Goal: Use online tool/utility: Utilize a website feature to perform a specific function

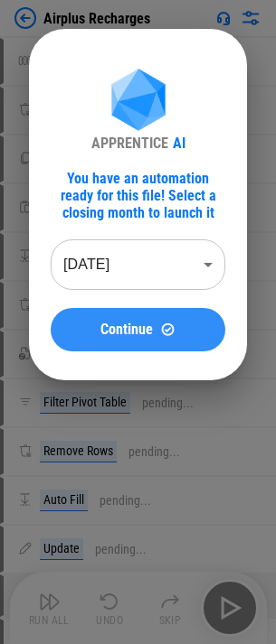
click at [85, 333] on div "Continue" at bounding box center [137, 329] width 131 height 15
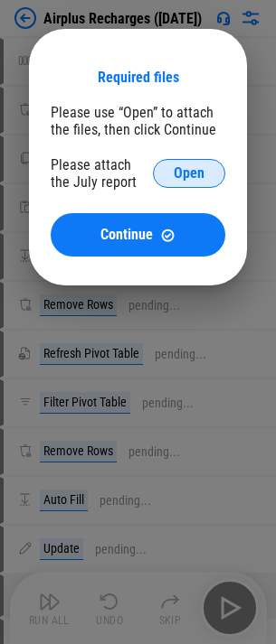
click at [202, 163] on button "Open" at bounding box center [189, 173] width 72 height 29
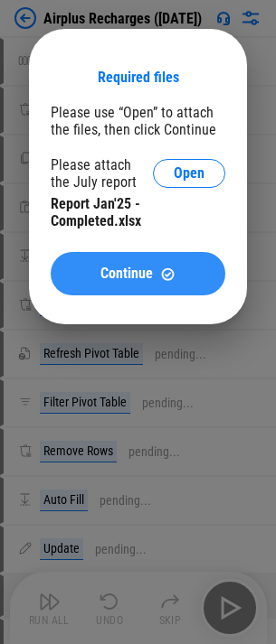
click at [116, 273] on span "Continue" at bounding box center [126, 274] width 52 height 14
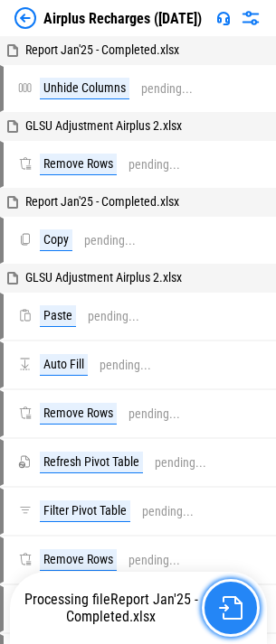
click at [210, 610] on button "button" at bounding box center [231, 608] width 58 height 58
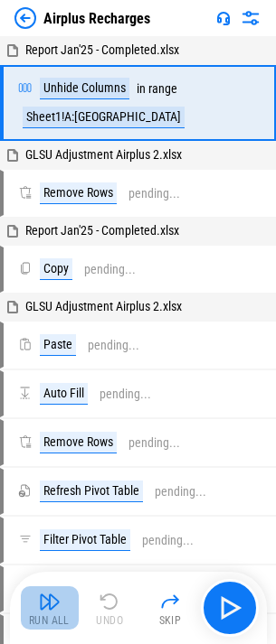
click at [70, 605] on button "Run All" at bounding box center [50, 608] width 58 height 43
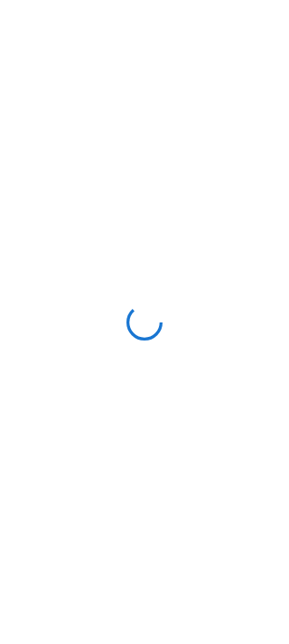
drag, startPoint x: 0, startPoint y: 0, endPoint x: 106, endPoint y: 489, distance: 500.3
click at [106, 489] on div at bounding box center [144, 322] width 289 height 644
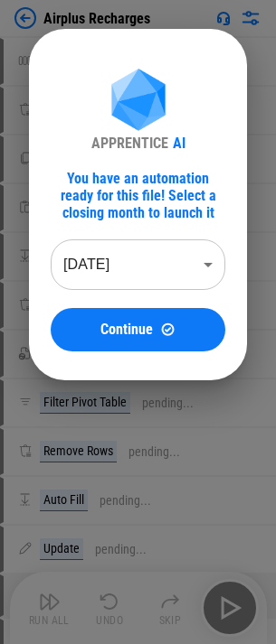
click at [171, 469] on div at bounding box center [138, 322] width 276 height 644
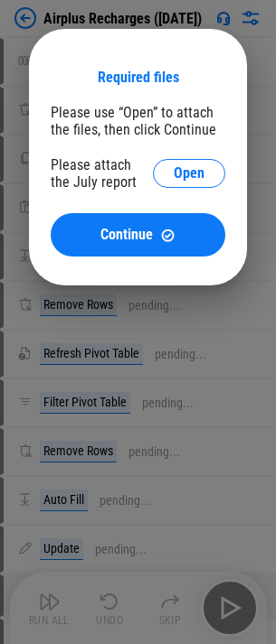
click at [223, 447] on div at bounding box center [138, 322] width 276 height 644
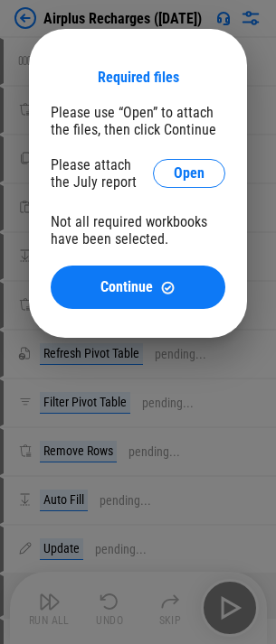
click at [123, 418] on div at bounding box center [138, 322] width 276 height 644
click at [153, 178] on button "Open" at bounding box center [189, 173] width 72 height 29
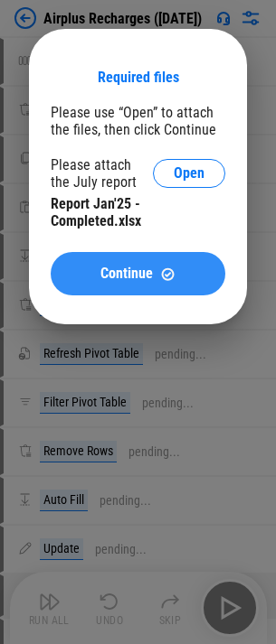
click at [118, 269] on span "Continue" at bounding box center [126, 274] width 52 height 14
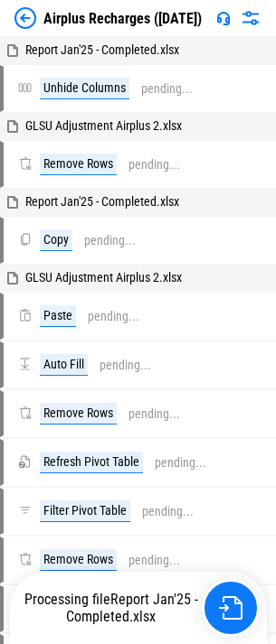
click at [22, 22] on img at bounding box center [25, 18] width 22 height 22
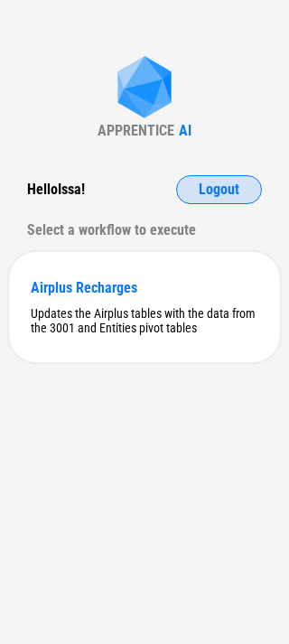
click at [209, 186] on span "Logout" at bounding box center [219, 190] width 41 height 14
